Goal: Find specific page/section: Find specific page/section

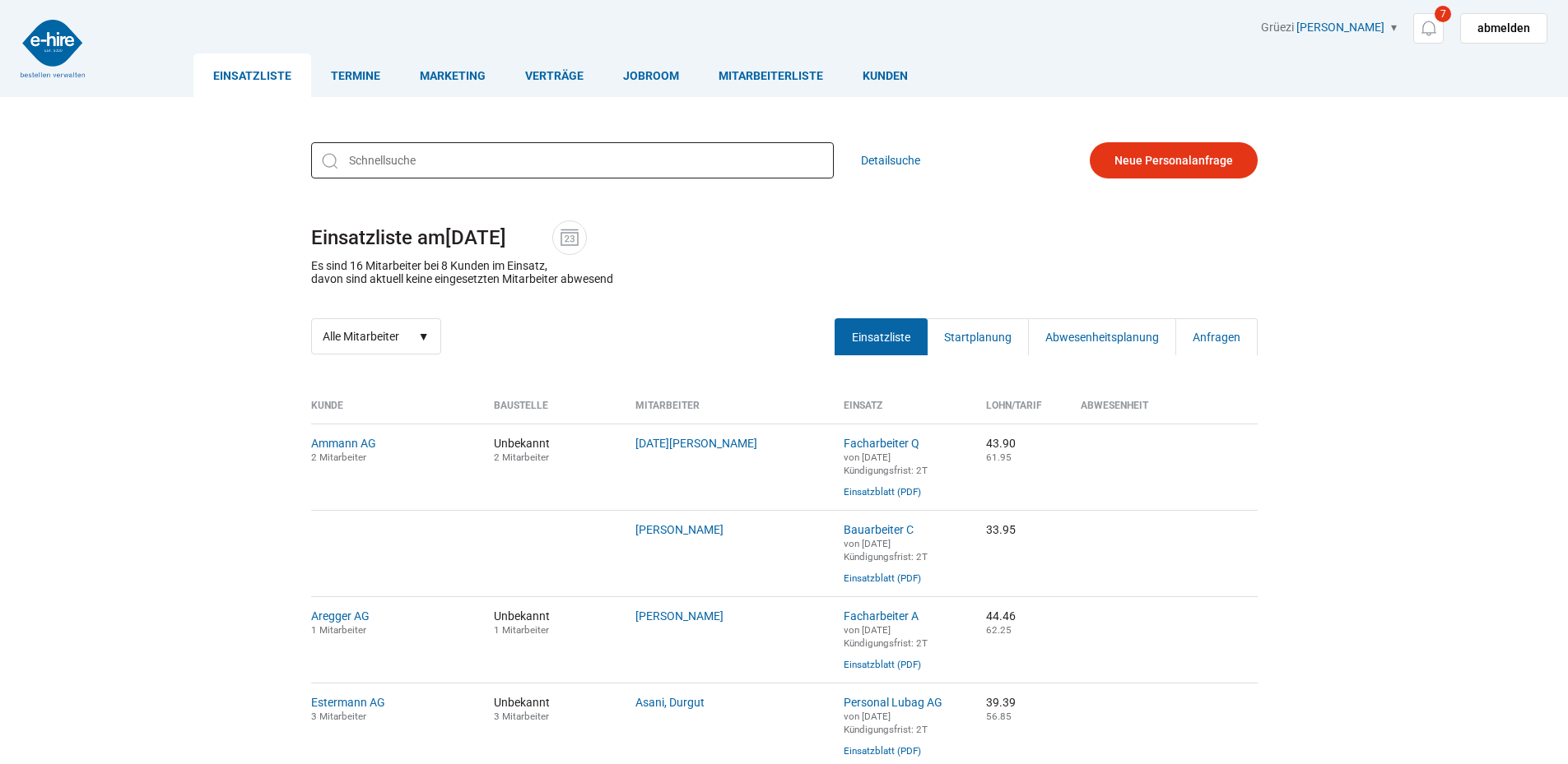
click at [442, 154] on input "text" at bounding box center [572, 161] width 523 height 37
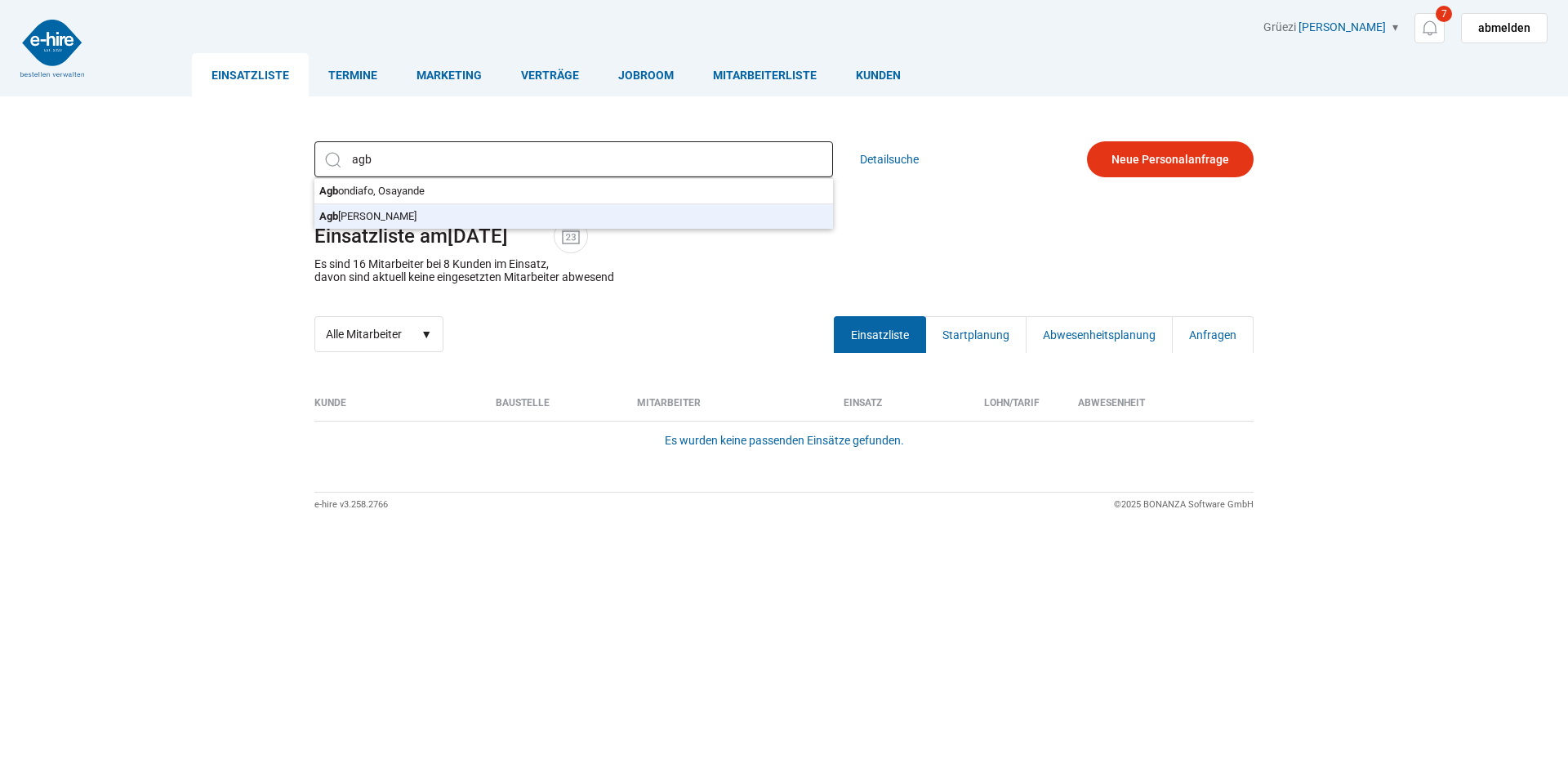
type input "Agbugui, Gabriel"
click at [419, 210] on div "Agbugui, Gabriel Agb ondiafo, Osayande Agb ugui, Gabriel Detailsuche Einsatzlis…" at bounding box center [784, 246] width 980 height 235
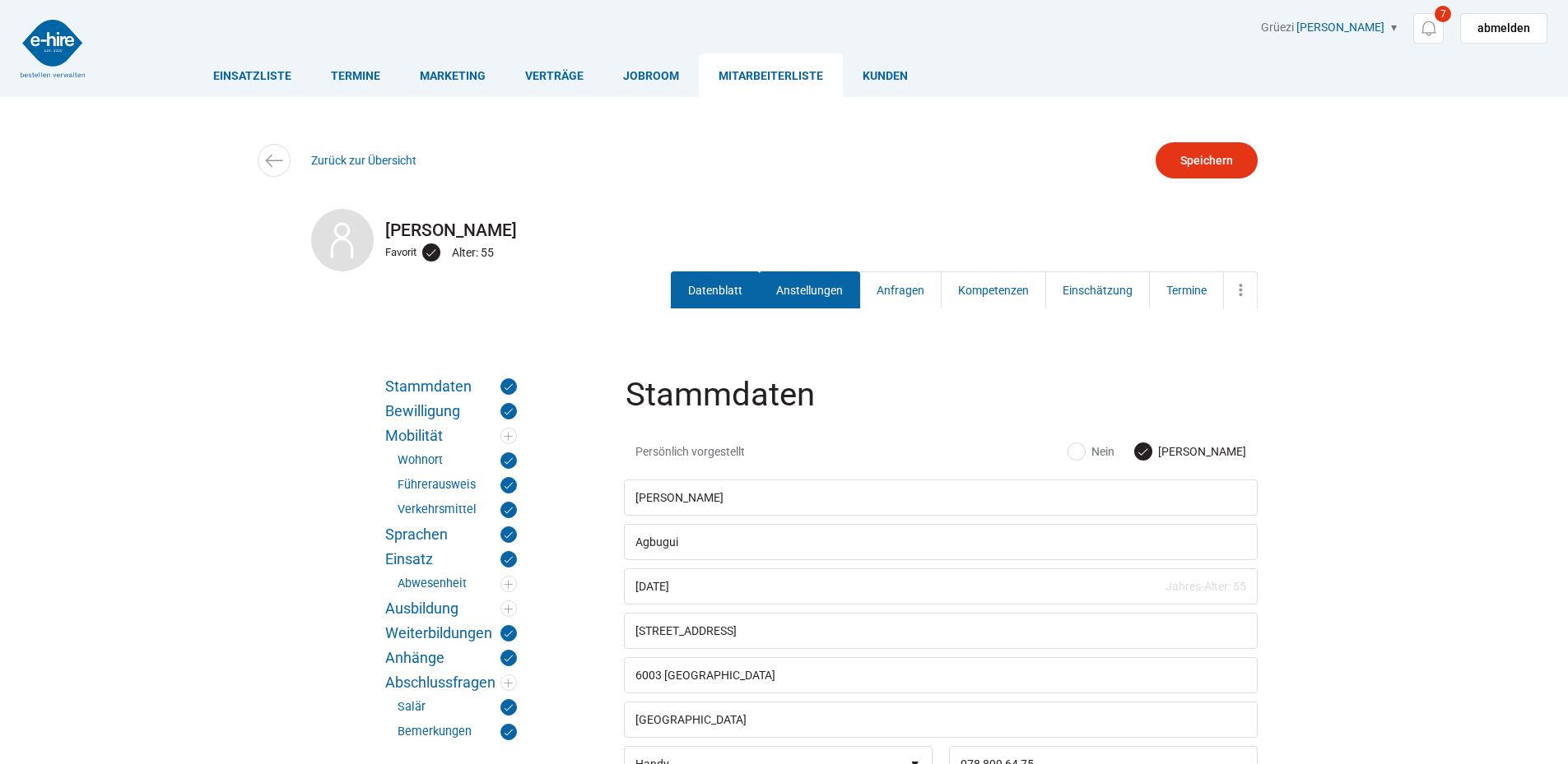
click at [795, 283] on link "Anstellungen" at bounding box center [809, 290] width 101 height 37
